Goal: Find specific page/section

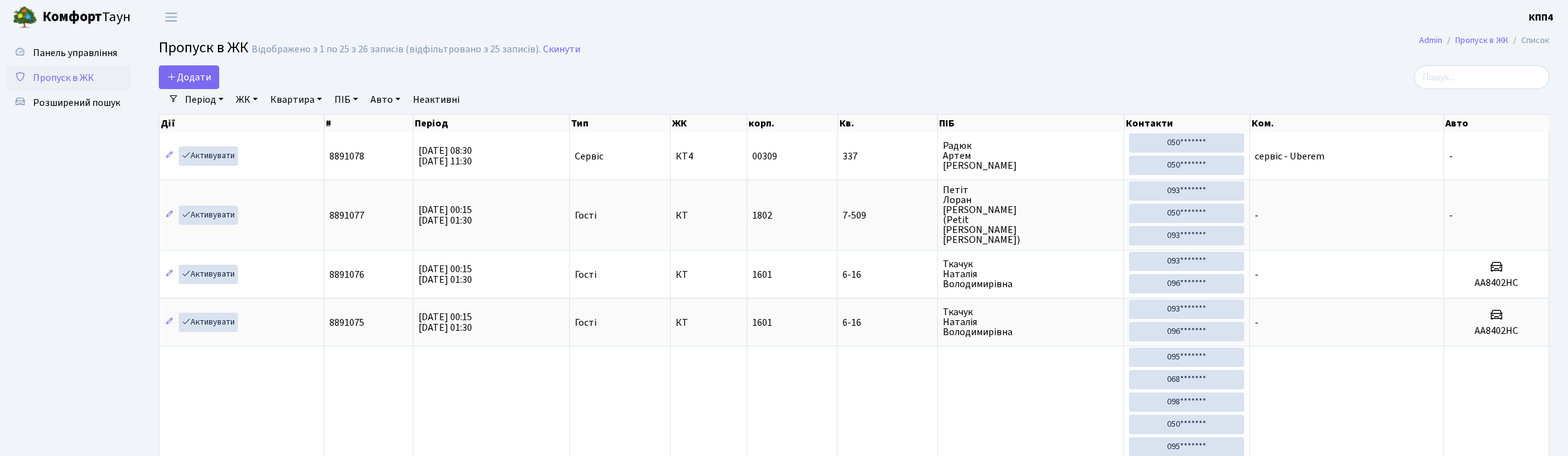
select select "25"
click at [1505, 78] on input "search" at bounding box center [1482, 77] width 135 height 24
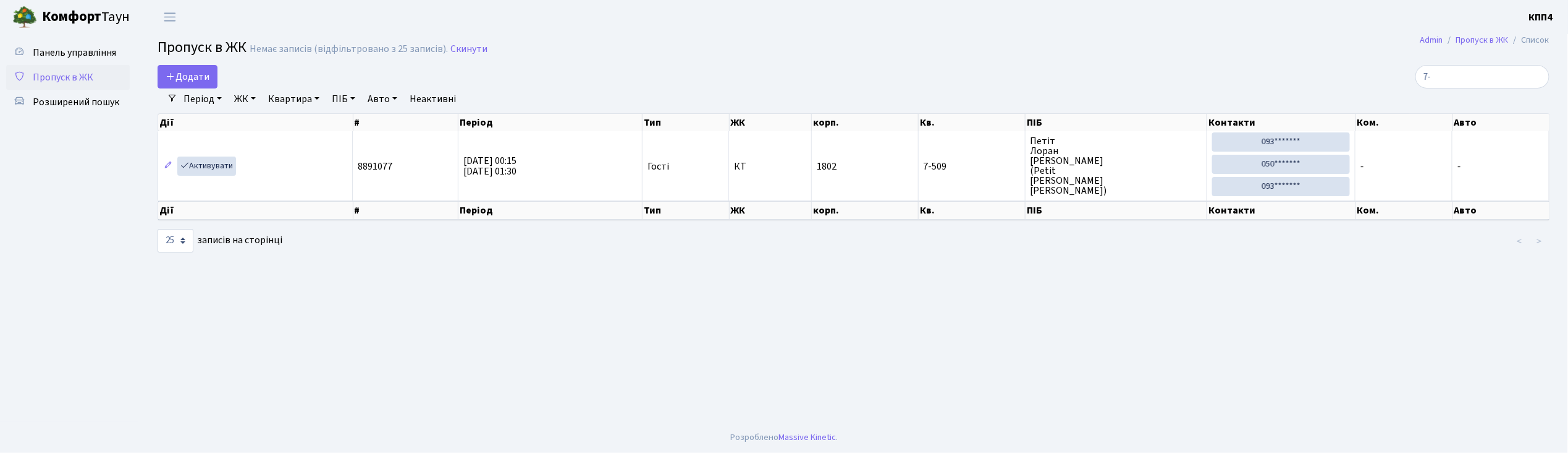
type input "7"
